Goal: Task Accomplishment & Management: Manage account settings

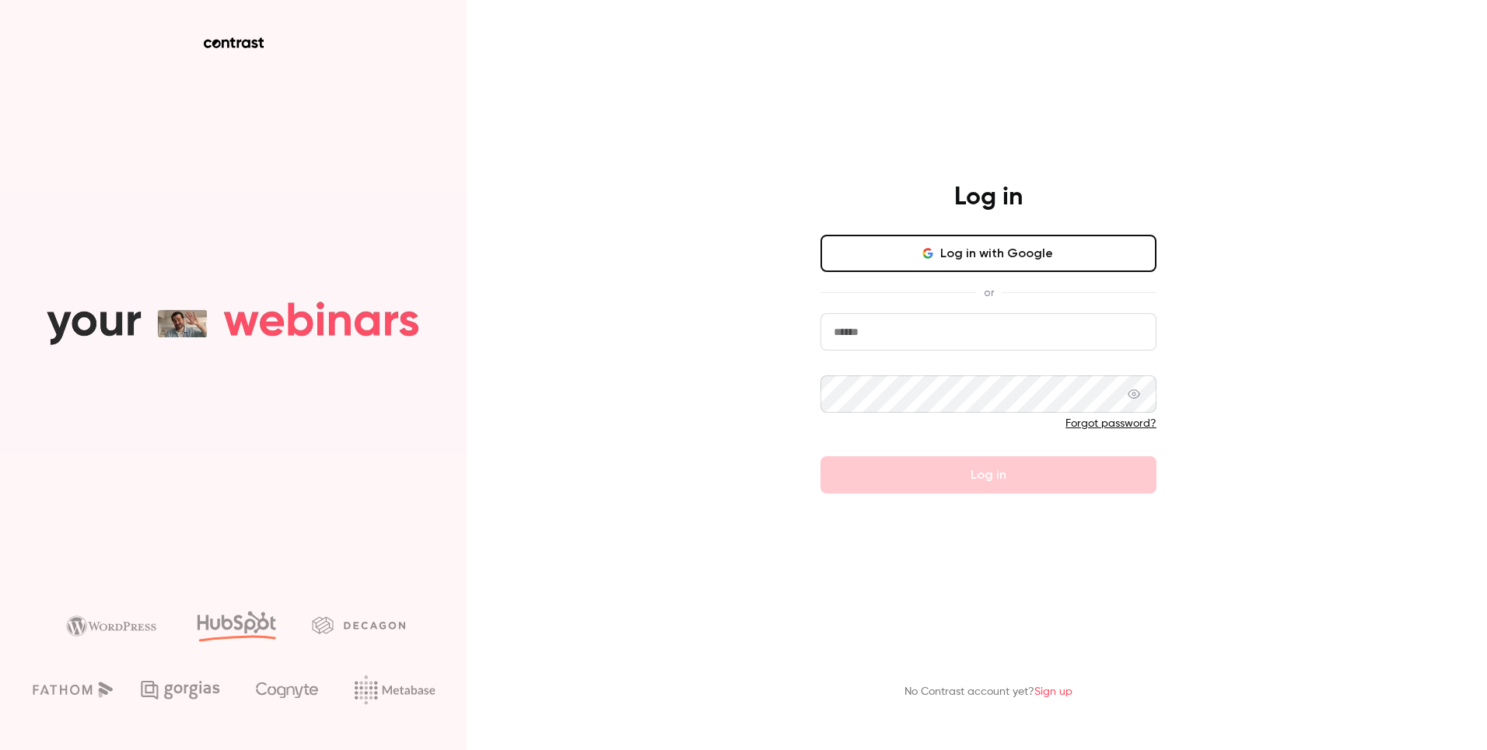
click at [950, 338] on input "email" at bounding box center [988, 331] width 336 height 37
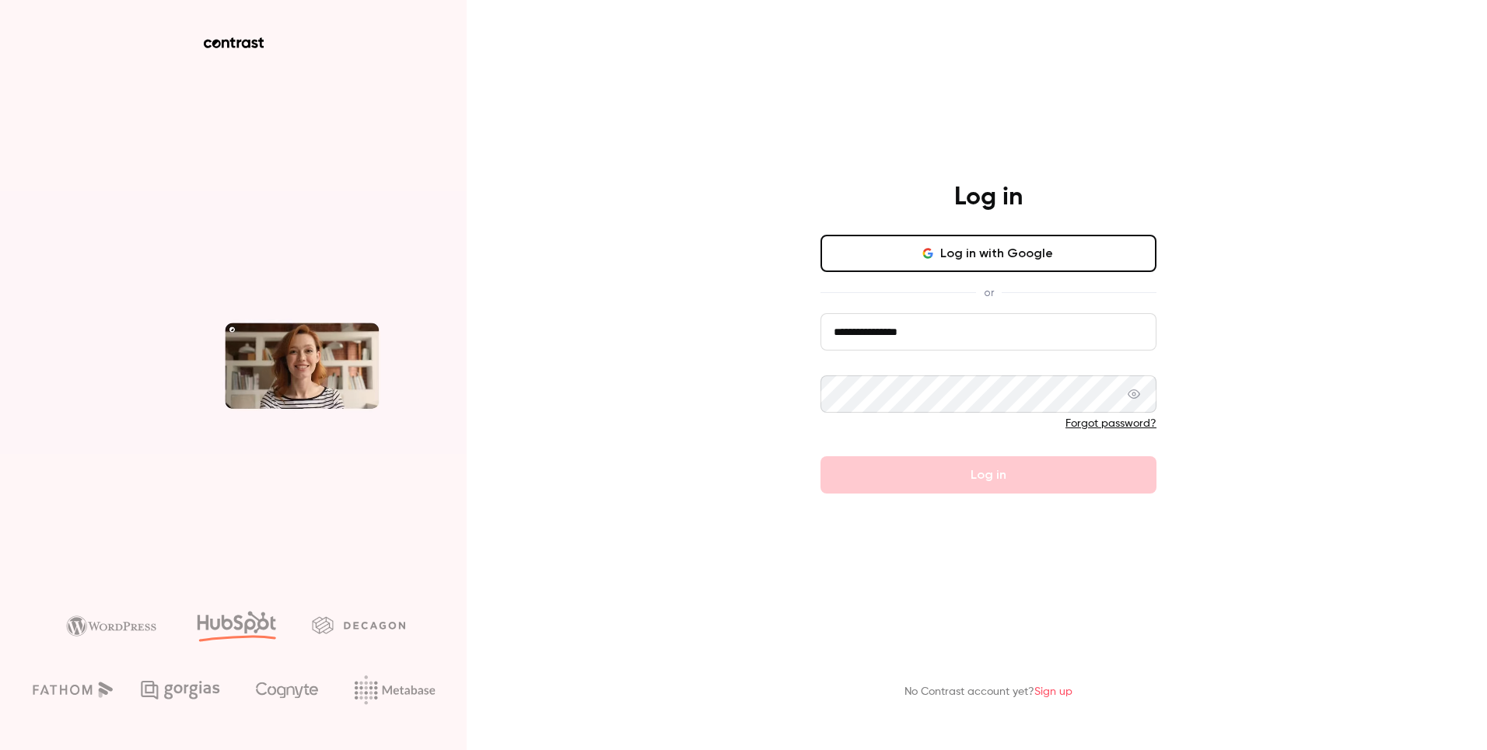
type input "**********"
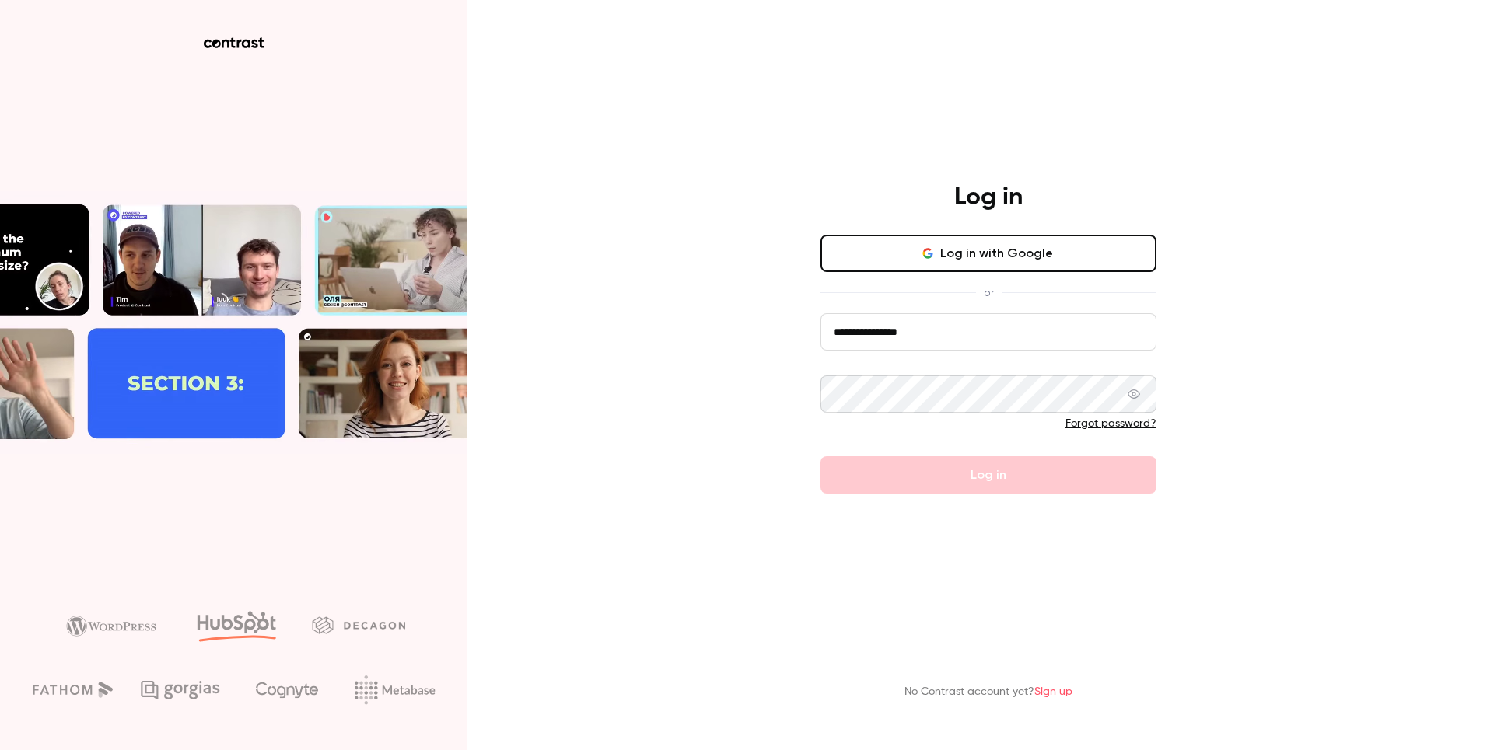
drag, startPoint x: 1244, startPoint y: 342, endPoint x: 1233, endPoint y: 352, distance: 14.9
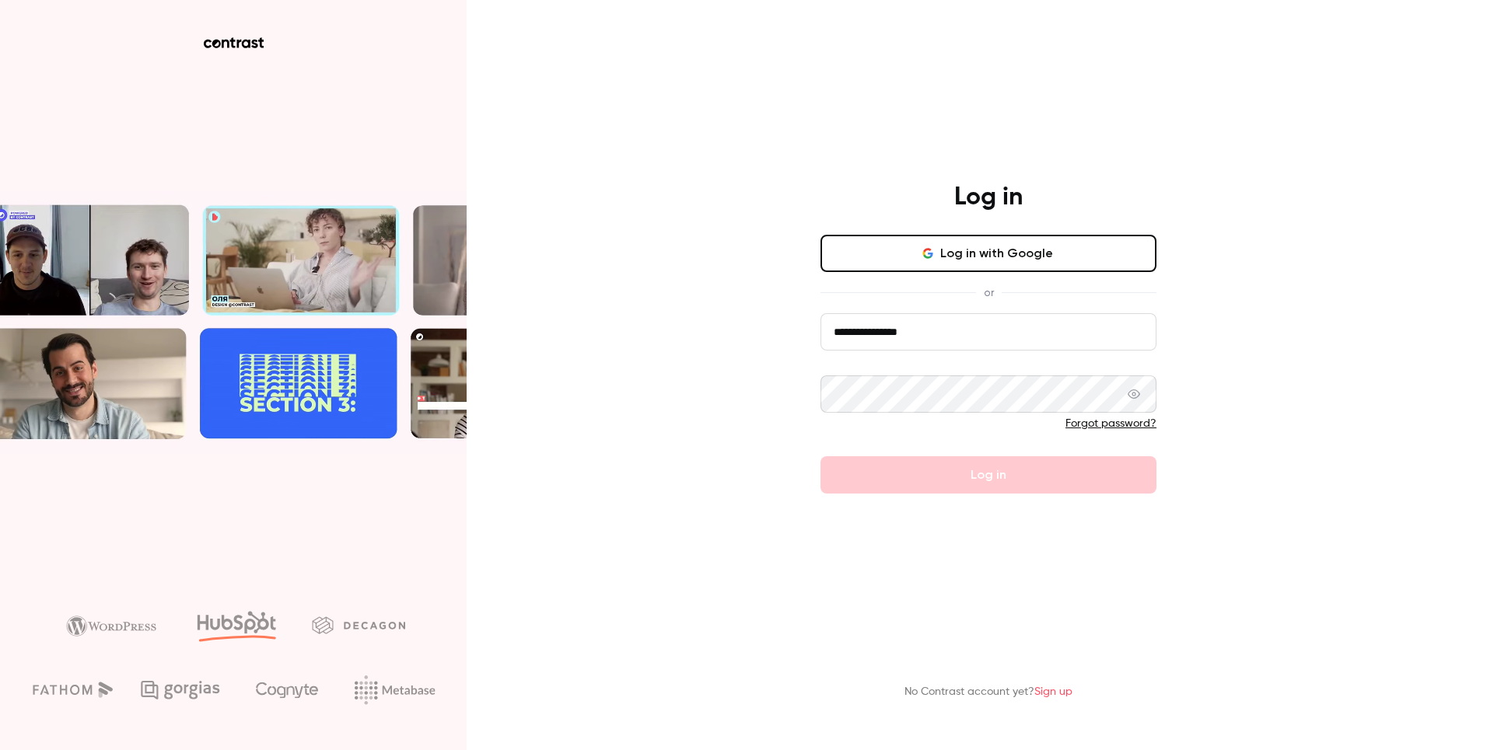
click at [1245, 342] on div "**********" at bounding box center [743, 375] width 1487 height 750
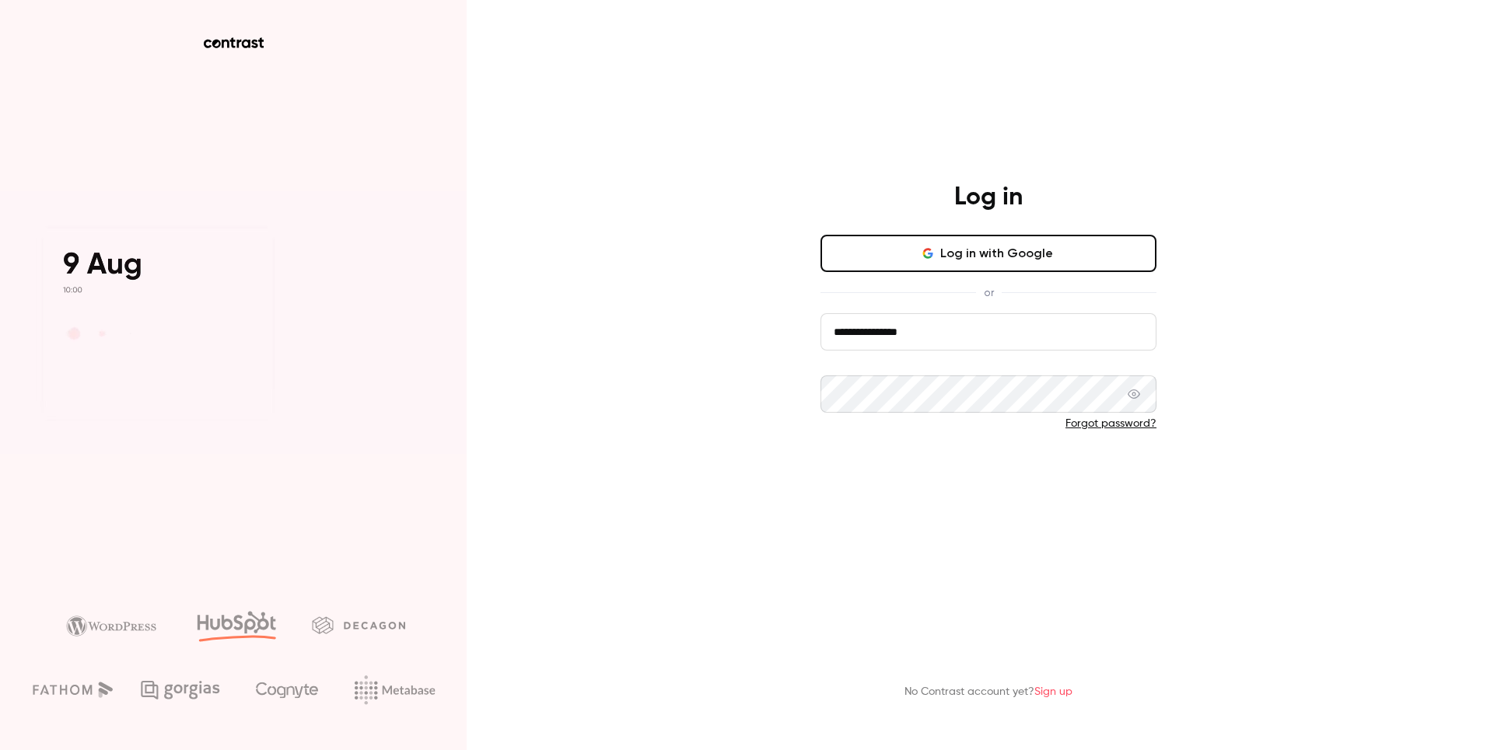
click at [1000, 489] on button "Log in" at bounding box center [988, 474] width 336 height 37
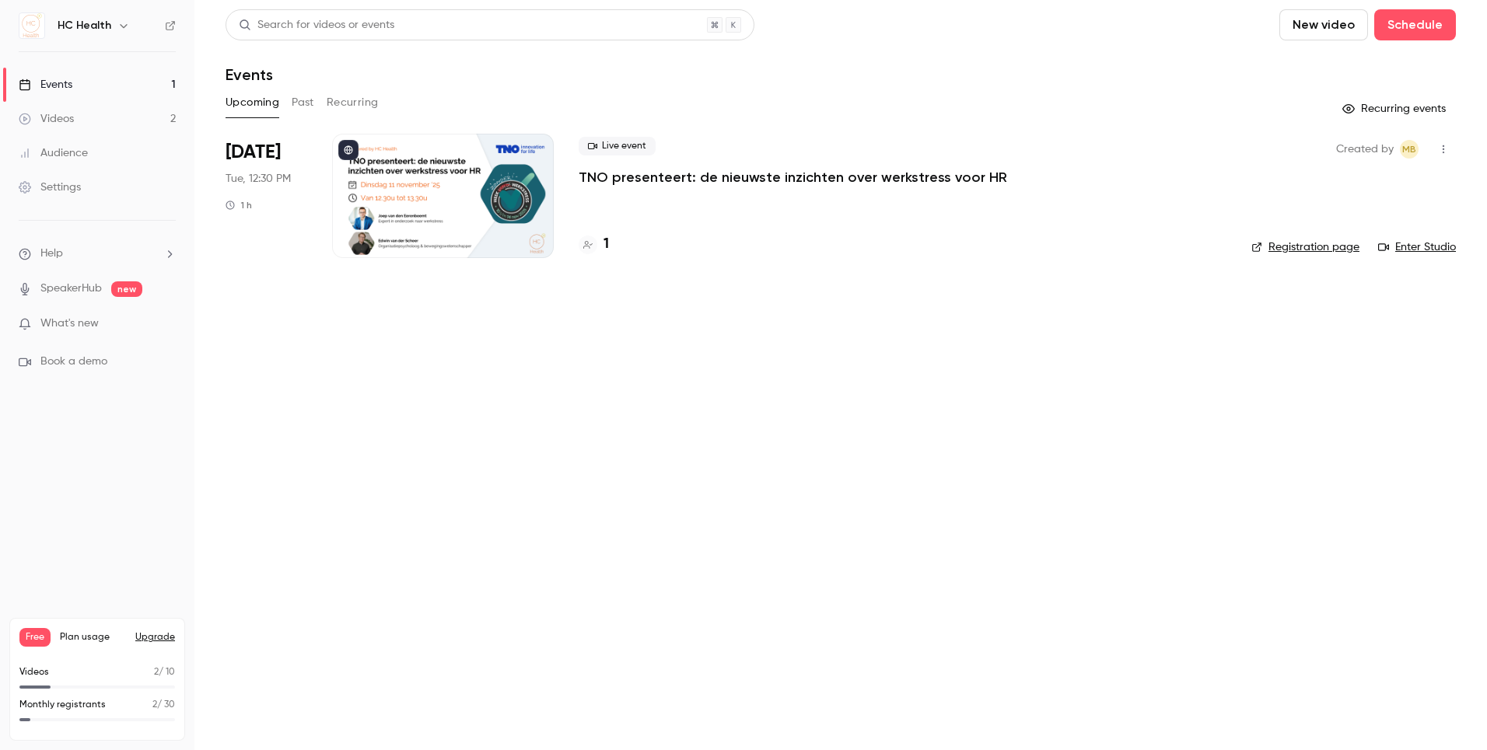
click at [1000, 387] on main "Search for videos or events New video Schedule Events Upcoming Past Recurring R…" at bounding box center [840, 375] width 1292 height 750
click at [162, 638] on button "Upgrade" at bounding box center [155, 637] width 40 height 12
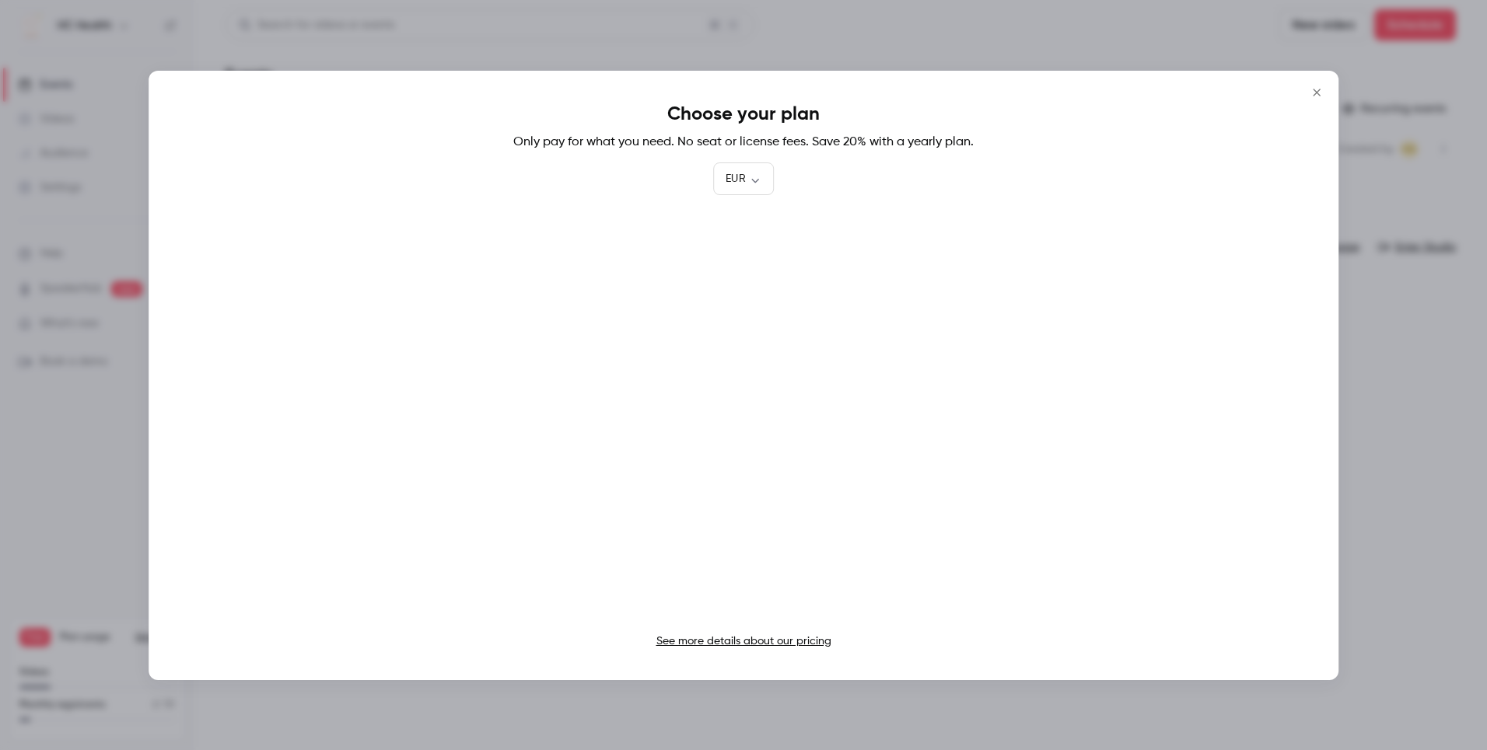
click at [1315, 89] on icon "Close" at bounding box center [1316, 92] width 19 height 12
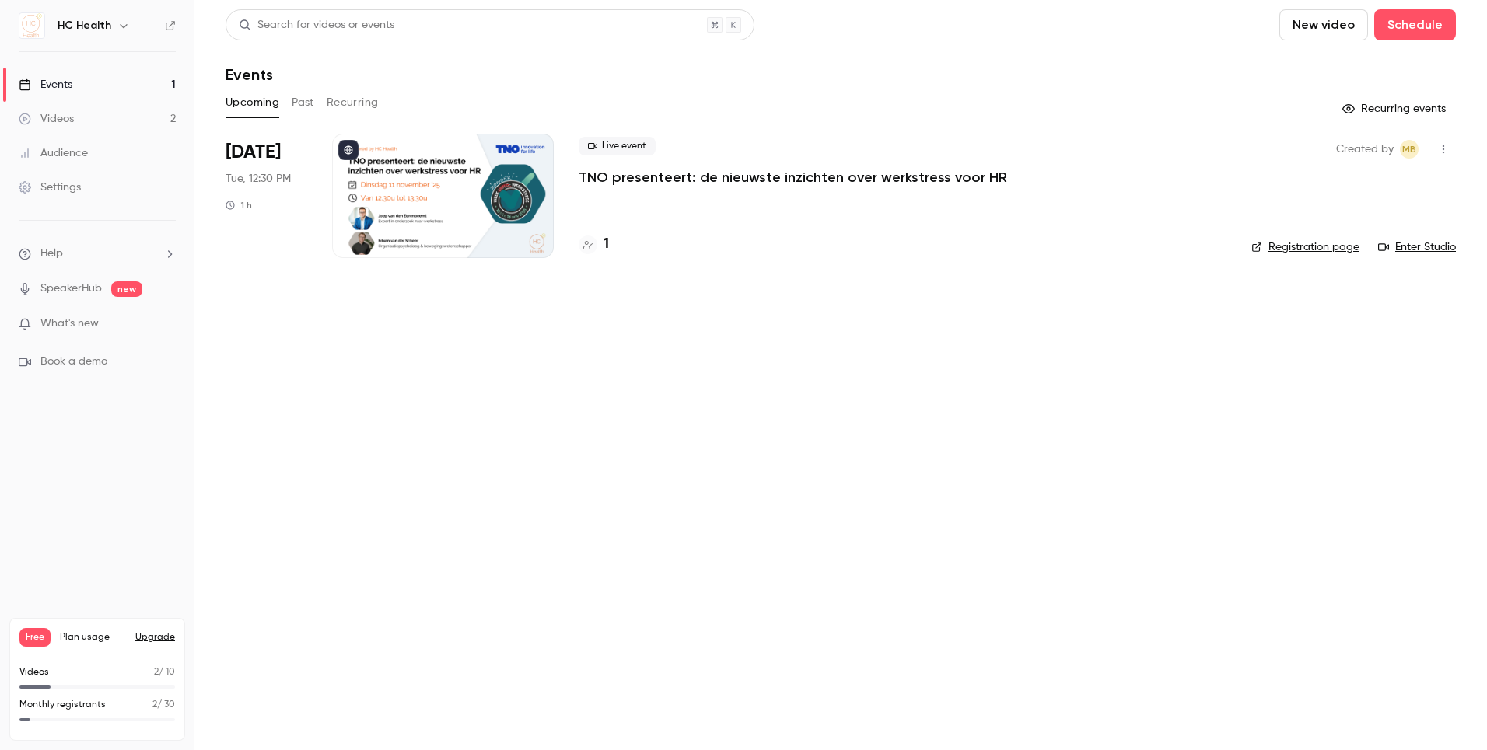
click at [94, 26] on h6 "HC Health" at bounding box center [85, 26] width 54 height 16
click at [121, 23] on icon "button" at bounding box center [123, 25] width 12 height 12
click at [93, 148] on div "Billing" at bounding box center [129, 144] width 145 height 16
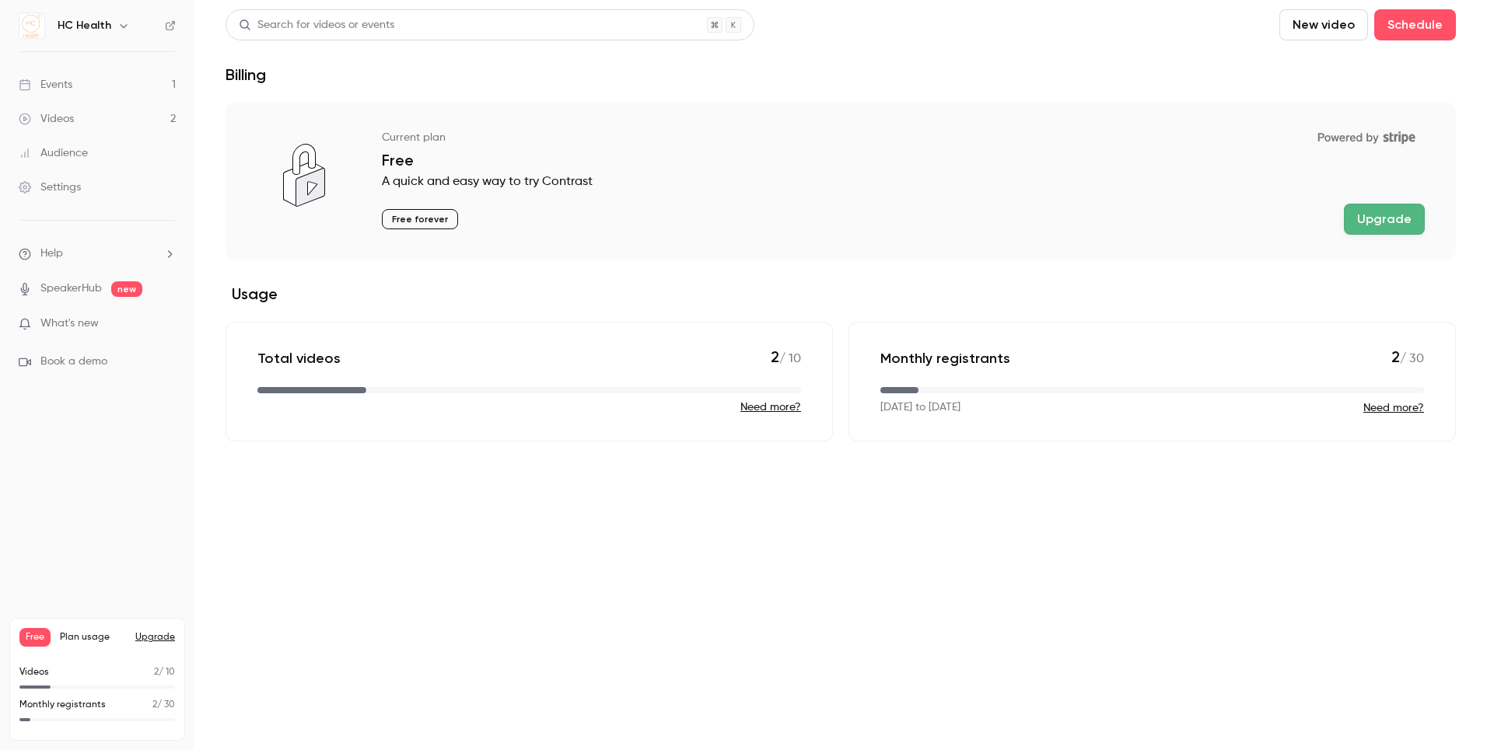
click at [169, 635] on button "Upgrade" at bounding box center [155, 637] width 40 height 12
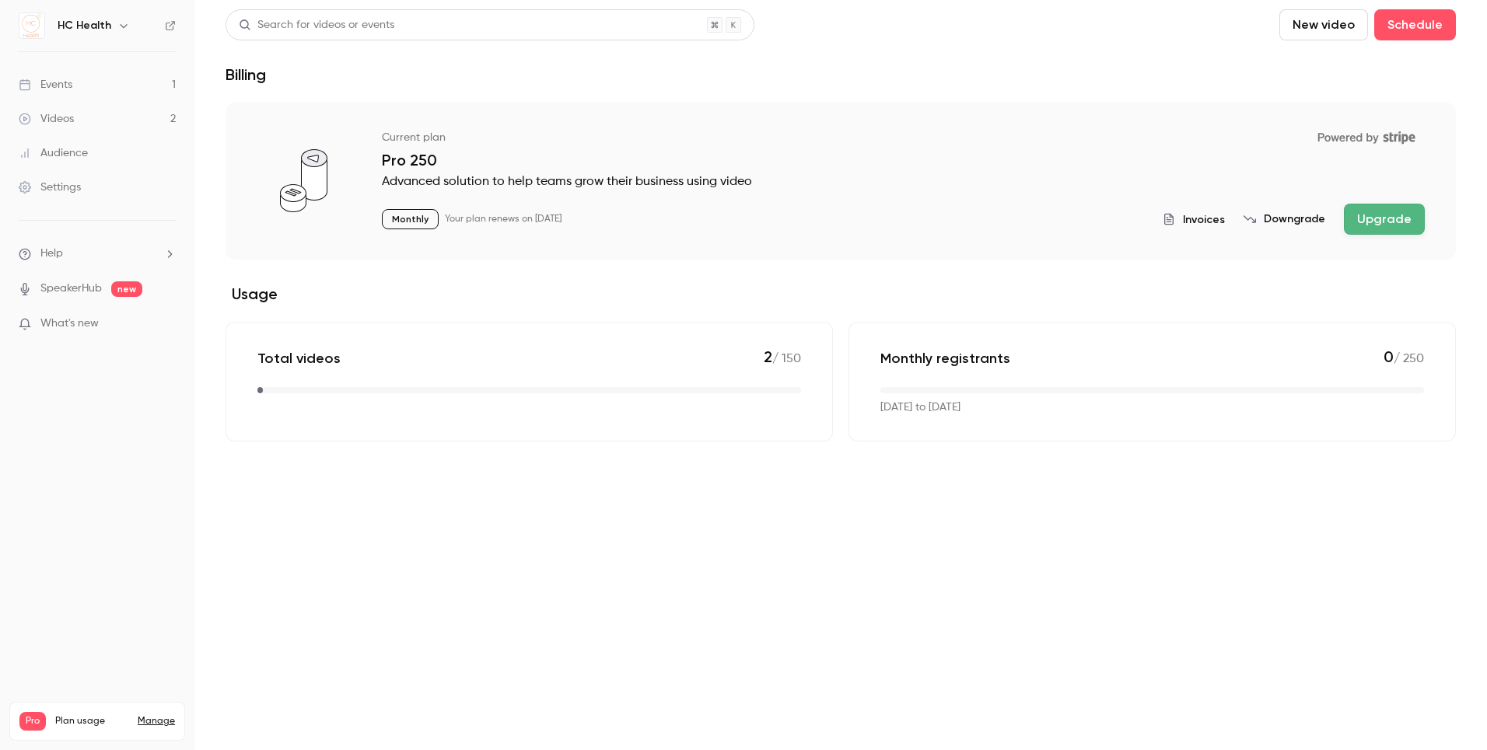
click at [1155, 589] on main "Search for videos or events New video Schedule Billing Current plan Powered by …" at bounding box center [840, 375] width 1292 height 750
click at [991, 452] on main "Search for videos or events New video Schedule Billing Current plan Powered by …" at bounding box center [840, 375] width 1292 height 750
